Goal: Information Seeking & Learning: Find specific fact

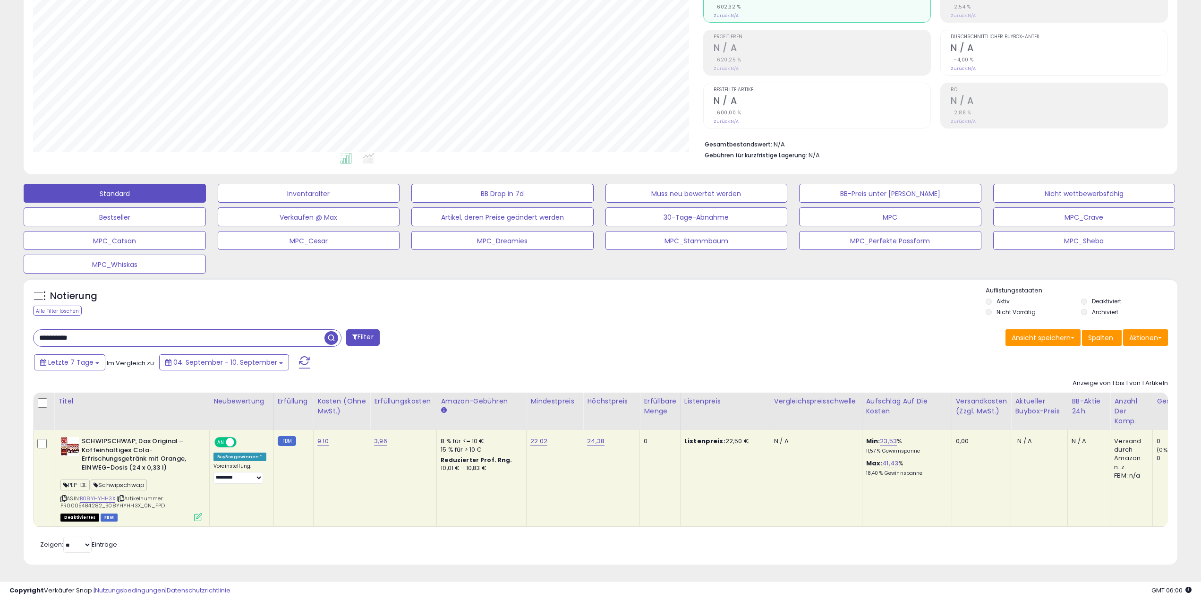
scroll to position [194, 671]
drag, startPoint x: 0, startPoint y: 323, endPoint x: 0, endPoint y: 291, distance: 31.2
click at [0, 291] on html "Anmeldung nicht möglich Listendaten werden abgerufen. hat die Nutzungsbedingung…" at bounding box center [600, 164] width 1201 height 600
paste input "text"
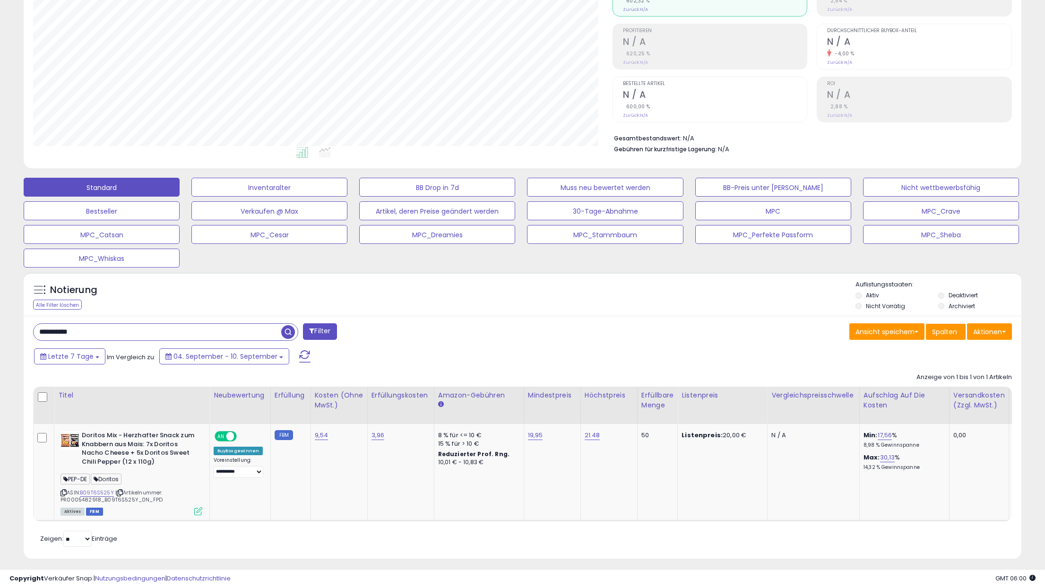
scroll to position [472246, 471860]
drag, startPoint x: 167, startPoint y: 336, endPoint x: -51, endPoint y: 334, distance: 218.7
click at [0, 334] on html "Anmeldung nicht möglich Listendaten werden abgerufen. hat die Nutzungsbedingung…" at bounding box center [522, 152] width 1045 height 588
paste input "text"
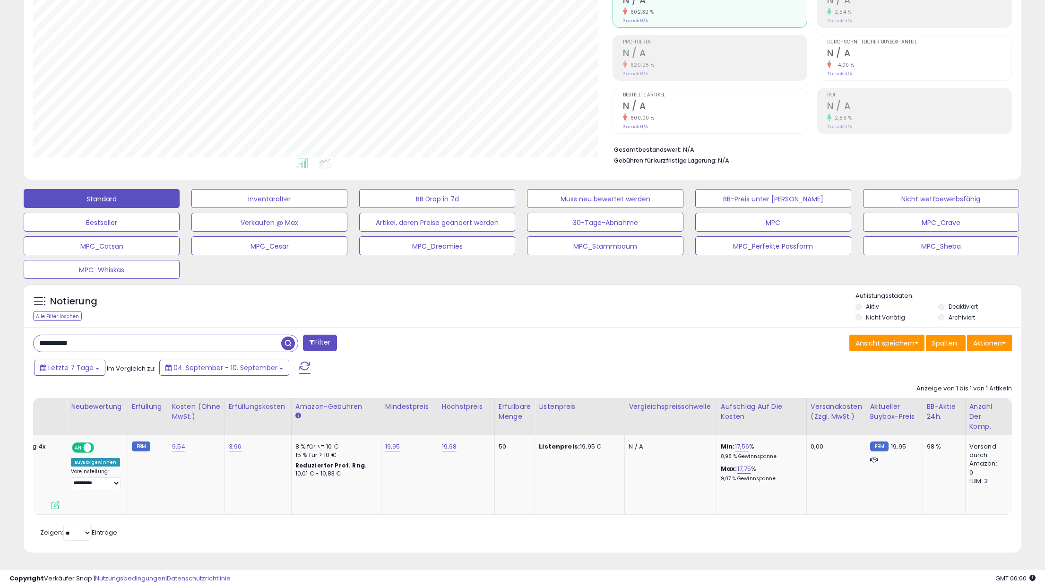
scroll to position [0, 0]
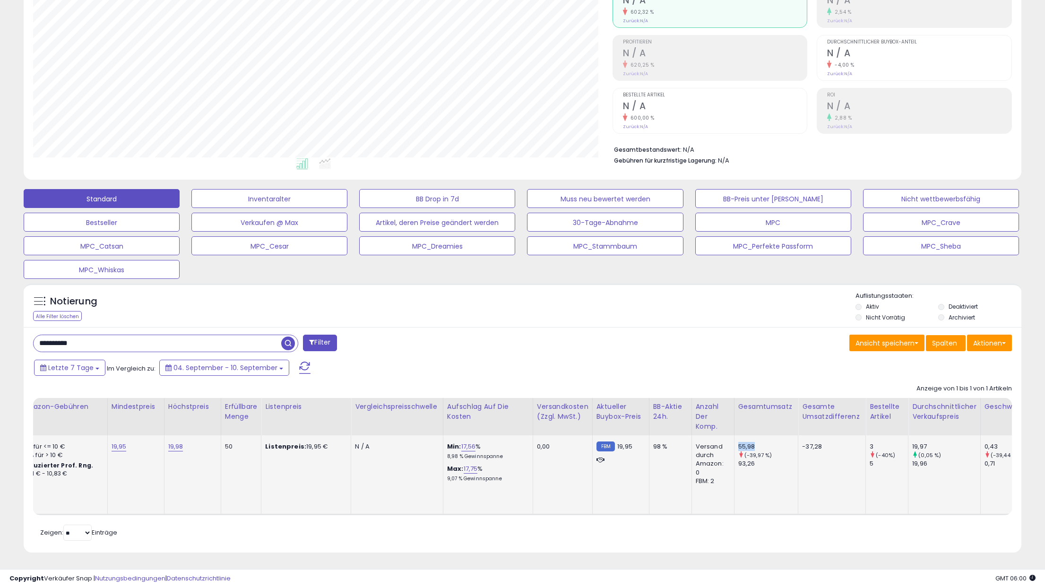
drag, startPoint x: 740, startPoint y: 439, endPoint x: 760, endPoint y: 439, distance: 20.3
click at [760, 442] on div "55,98" at bounding box center [768, 446] width 60 height 9
click at [748, 442] on font "55,98" at bounding box center [746, 446] width 17 height 9
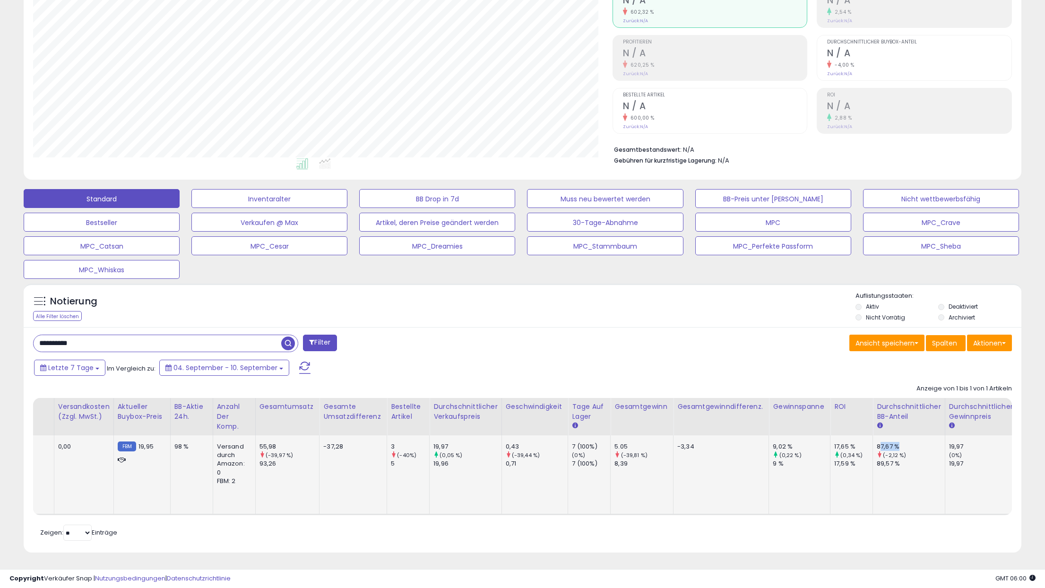
drag, startPoint x: 875, startPoint y: 439, endPoint x: 895, endPoint y: 438, distance: 19.9
click at [895, 442] on font "87,67 %" at bounding box center [887, 446] width 23 height 9
click at [903, 442] on div "87,67 %" at bounding box center [910, 446] width 68 height 9
drag, startPoint x: 872, startPoint y: 439, endPoint x: 893, endPoint y: 439, distance: 20.8
click at [893, 439] on td "87,67 % (-2,12 %) 89,57 %" at bounding box center [909, 474] width 72 height 79
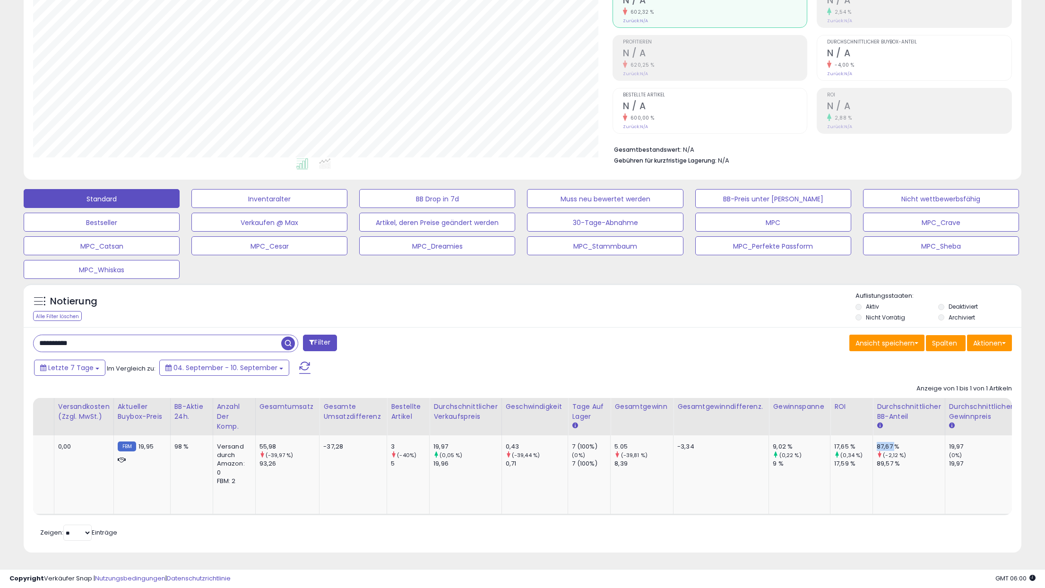
copy font "87,67"
drag, startPoint x: 161, startPoint y: 340, endPoint x: -107, endPoint y: 325, distance: 268.3
click at [0, 325] on html "Anmeldung nicht möglich Listendaten werden abgerufen. hat die Nutzungsbedingung…" at bounding box center [522, 163] width 1045 height 588
paste input "text"
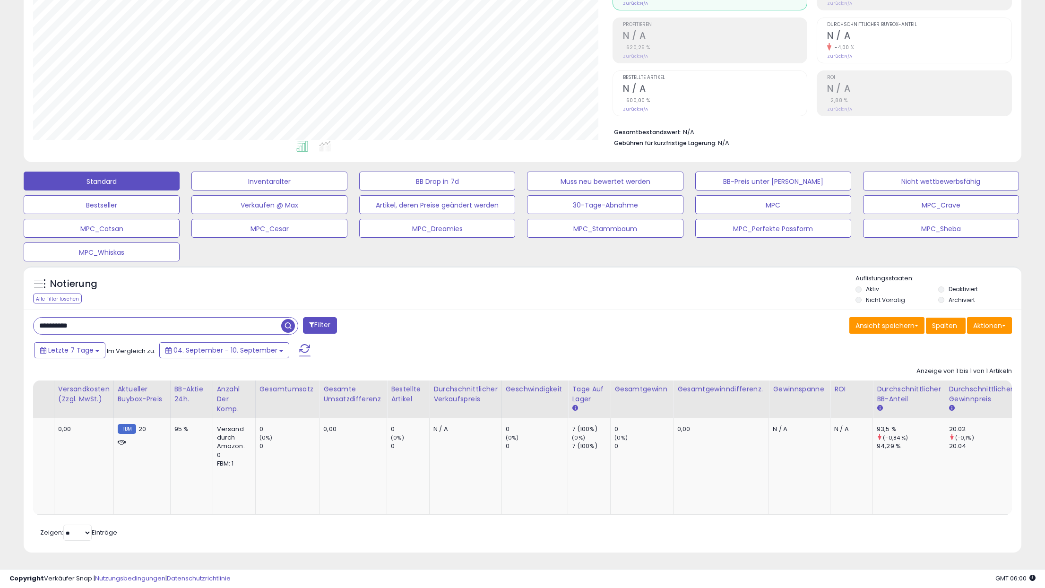
drag, startPoint x: 73, startPoint y: 314, endPoint x: -131, endPoint y: 296, distance: 205.3
click at [0, 296] on html "Anmeldung nicht möglich Listendaten werden abgerufen. hat die Nutzungsbedingung…" at bounding box center [522, 146] width 1045 height 588
paste input "text"
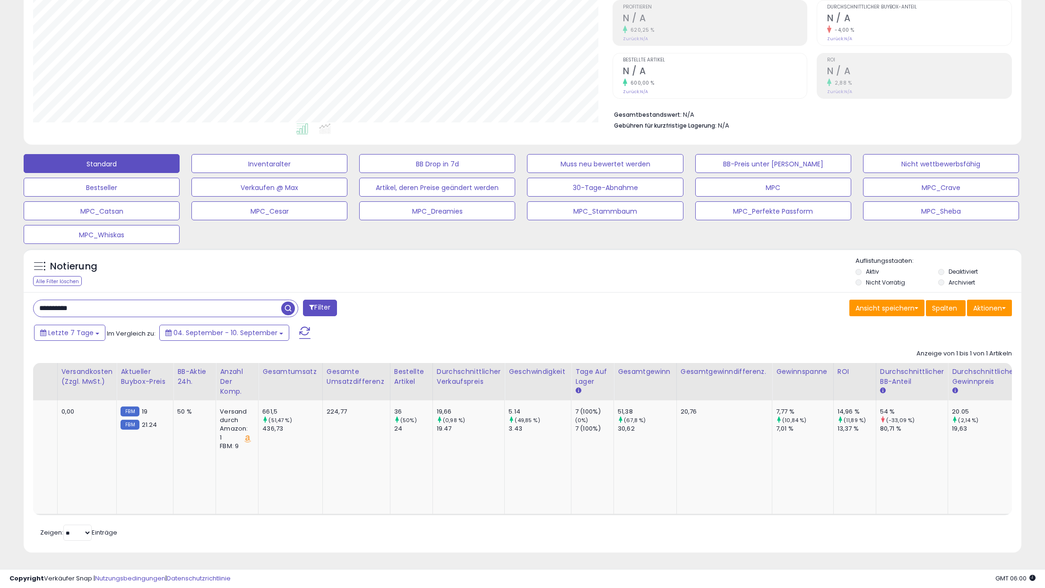
drag, startPoint x: 122, startPoint y: 301, endPoint x: -104, endPoint y: 286, distance: 226.3
click at [0, 286] on html "Anmeldung nicht möglich Listendaten werden abgerufen. hat die Nutzungsbedingung…" at bounding box center [522, 128] width 1045 height 588
paste input "text"
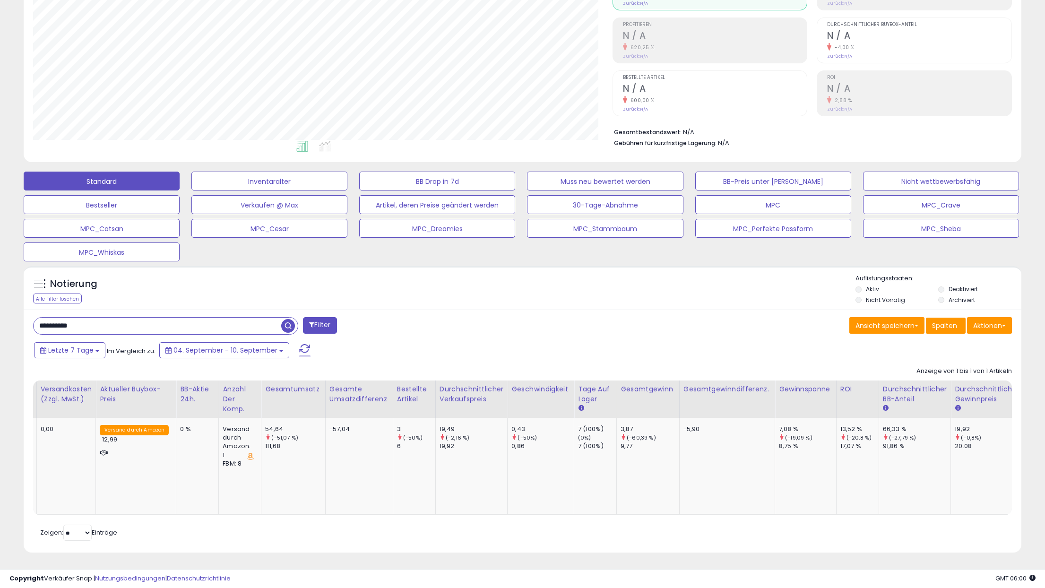
drag, startPoint x: 88, startPoint y: 315, endPoint x: -235, endPoint y: 279, distance: 324.7
click at [0, 279] on html "Anmeldung nicht möglich Listendaten werden abgerufen. hat die Nutzungsbedingung…" at bounding box center [522, 146] width 1045 height 588
paste input "text"
click at [288, 319] on span "button" at bounding box center [288, 326] width 14 height 14
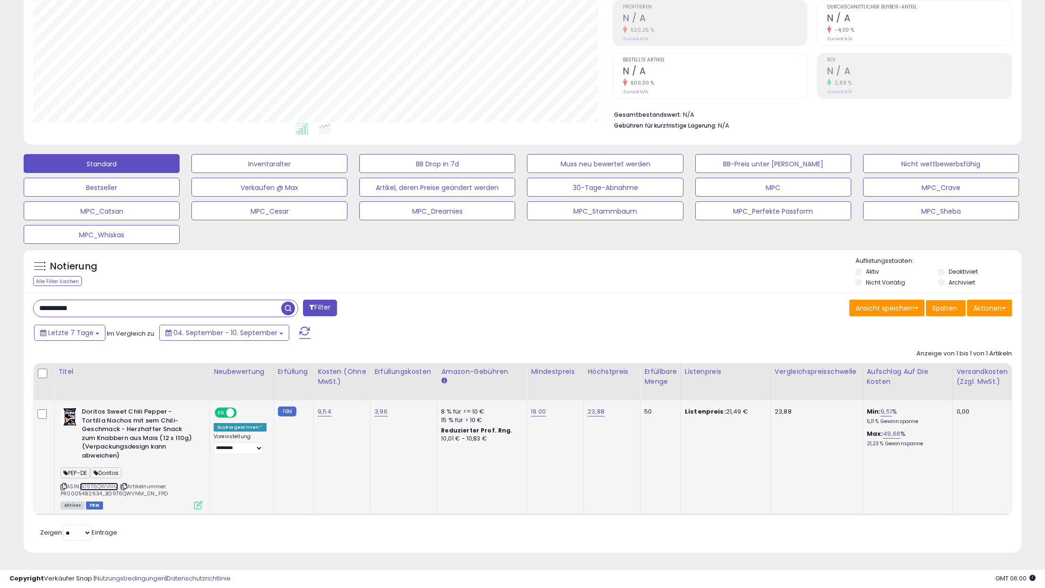
click at [101, 482] on font "B09T6QWVNM" at bounding box center [99, 486] width 38 height 8
drag, startPoint x: 94, startPoint y: 300, endPoint x: -158, endPoint y: 266, distance: 254.0
click at [0, 266] on html "Anmeldung nicht möglich Listendaten werden abgerufen. hat die Nutzungsbedingung…" at bounding box center [522, 128] width 1045 height 588
paste input "text"
type input "**********"
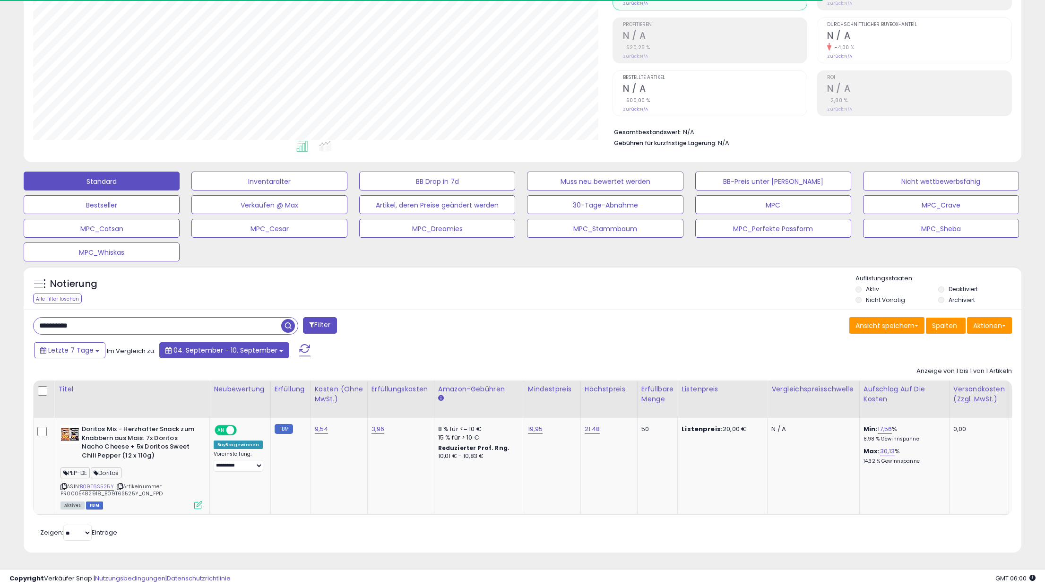
scroll to position [194, 579]
drag, startPoint x: 157, startPoint y: 487, endPoint x: 61, endPoint y: 487, distance: 96.4
click at [61, 487] on div "ASIN: B09T6S525Y | Artikelnummer: PR0005482918_B09T6S525Y_0N_FPD Aktives FBM" at bounding box center [131, 466] width 142 height 83
copy font "PR0005482918_B09T6S525Y_0N_FPD"
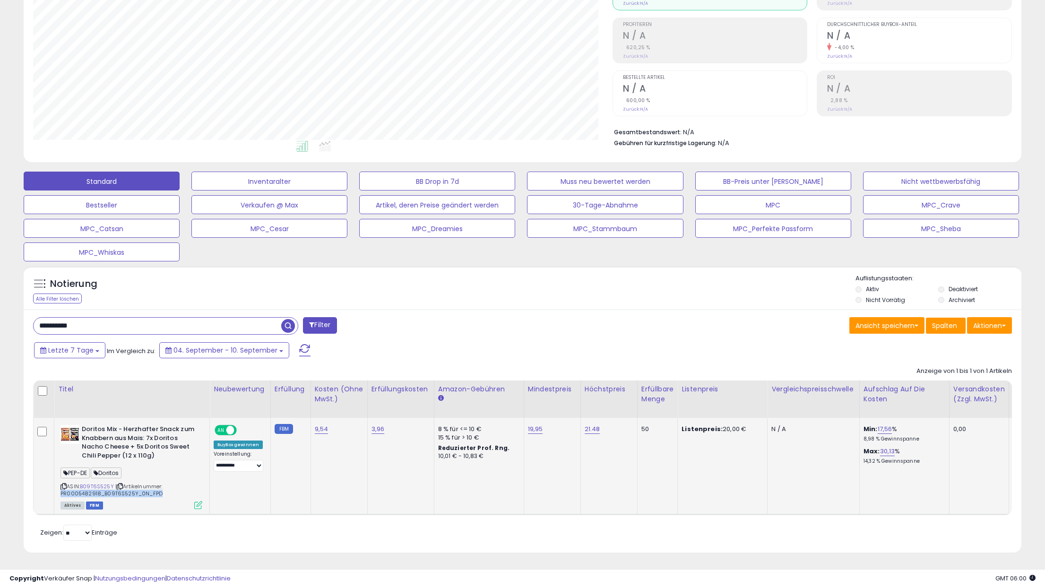
copy font "PR0005482918_B09T6S525Y_0N_FPD"
